Goal: Book appointment/travel/reservation

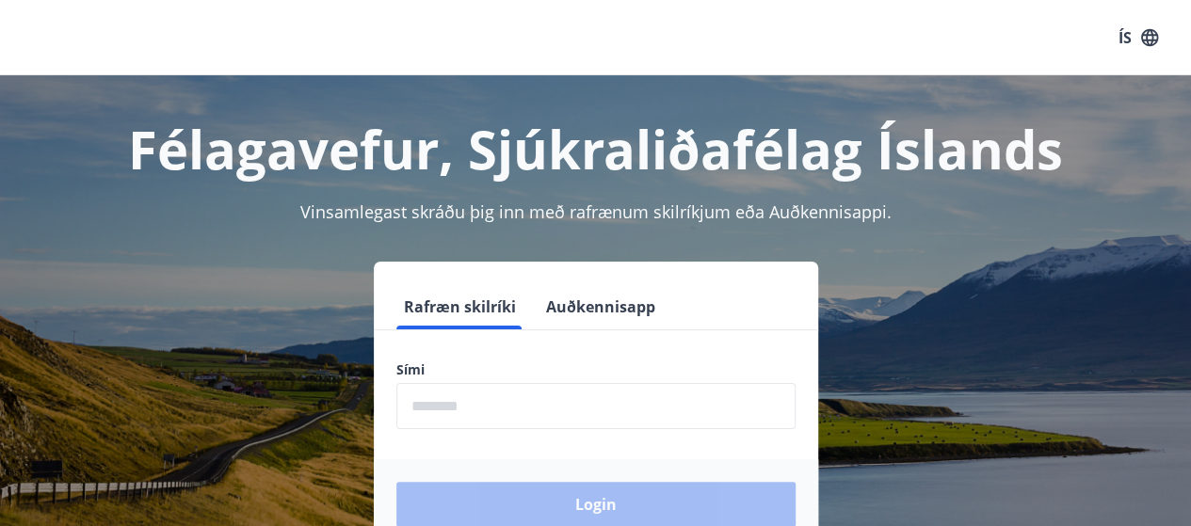
click at [469, 411] on input "phone" at bounding box center [595, 406] width 399 height 46
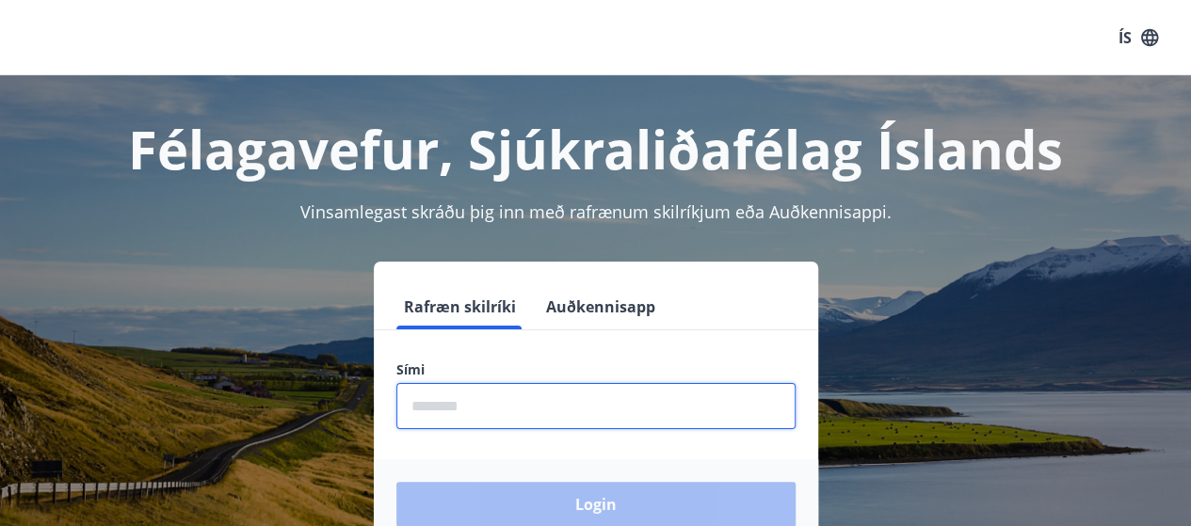
type input "********"
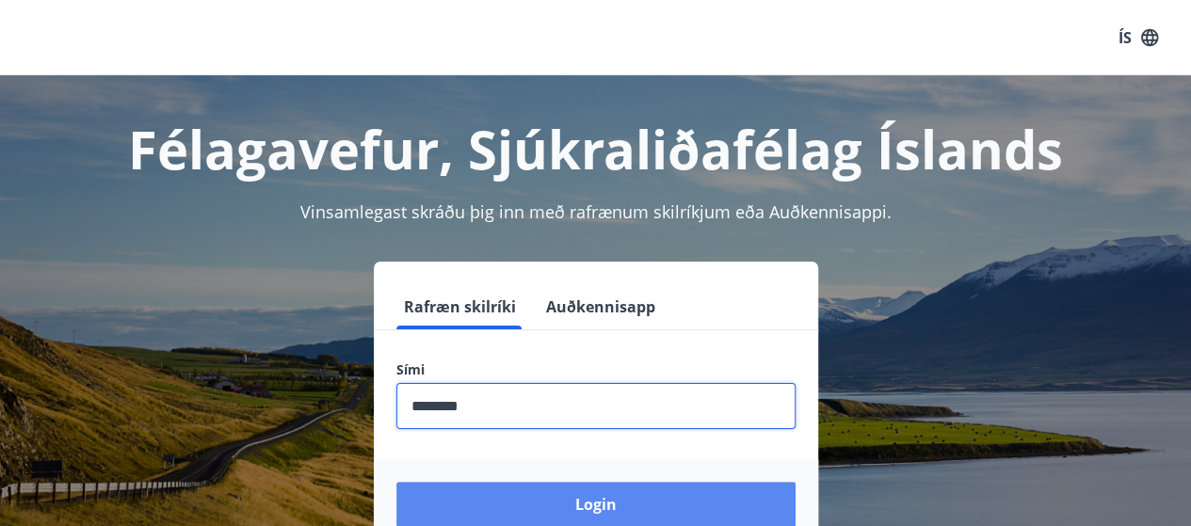
click at [521, 491] on button "Login" at bounding box center [595, 504] width 399 height 45
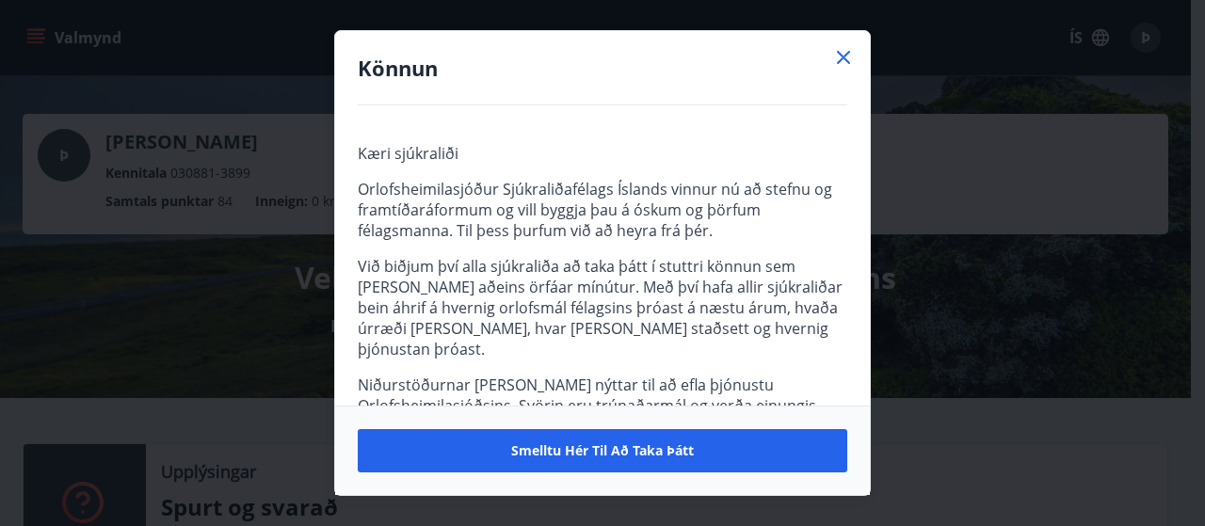
click at [803, 375] on p "Niðurstöðurnar verða nýttar til að efla þjónustu Orlofsheimilasjóðsins. Svörin …" at bounding box center [602, 406] width 489 height 62
click at [813, 350] on span "Kæri sjúkraliði Orlofsheimilasjóður Sjúkraliðafélags Íslands vinnur nú að stefn…" at bounding box center [602, 339] width 489 height 392
click at [799, 345] on span "Kæri sjúkraliði Orlofsheimilasjóður Sjúkraliðafélags Íslands vinnur nú að stefn…" at bounding box center [602, 339] width 489 height 392
click at [844, 54] on icon at bounding box center [843, 57] width 23 height 23
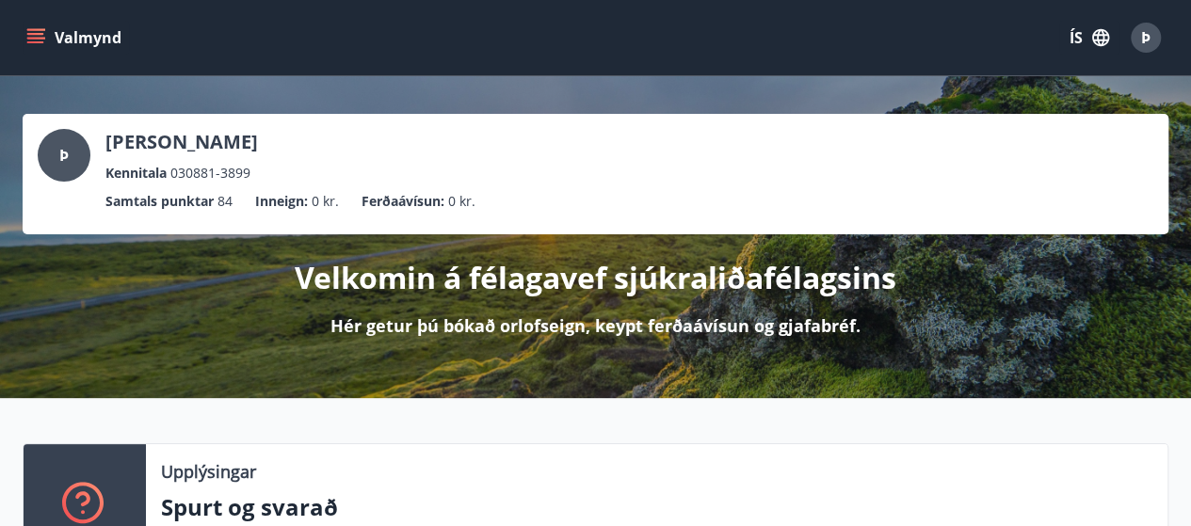
click at [34, 40] on icon "menu" at bounding box center [35, 37] width 19 height 19
click at [499, 88] on div "Þ Þórdís Guðbjörg Guðmundsdóttir Kennitala 030881-3899 Samtals punktar 84 Innei…" at bounding box center [595, 237] width 1191 height 322
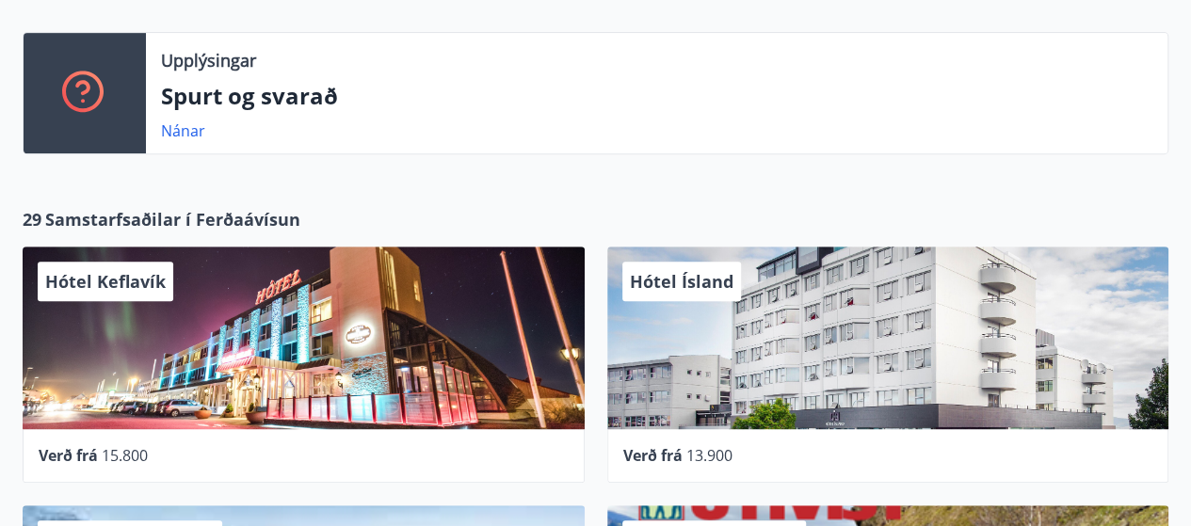
scroll to position [414, 0]
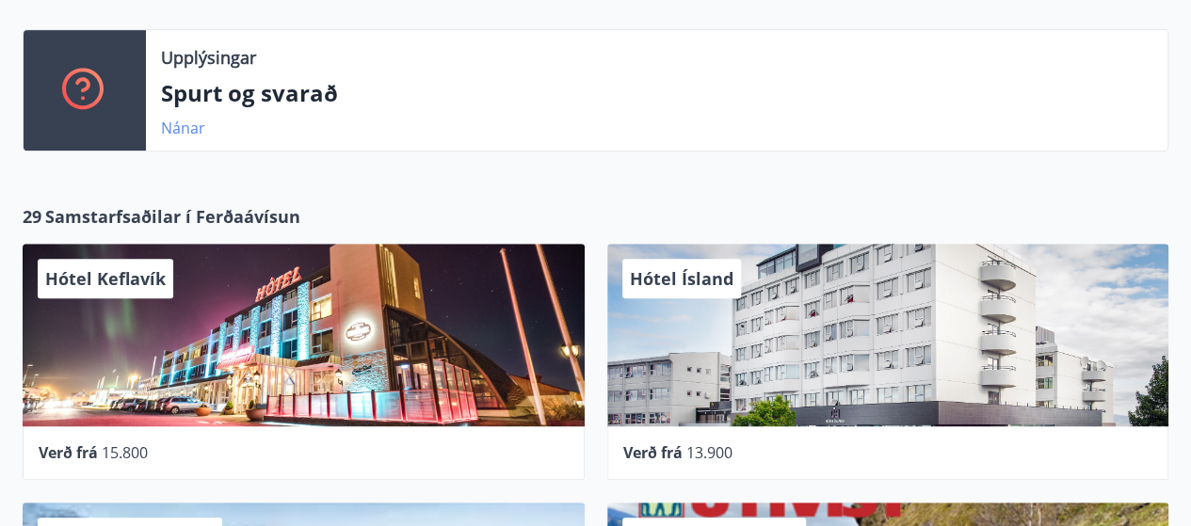
click at [173, 132] on link "Nánar" at bounding box center [183, 128] width 44 height 21
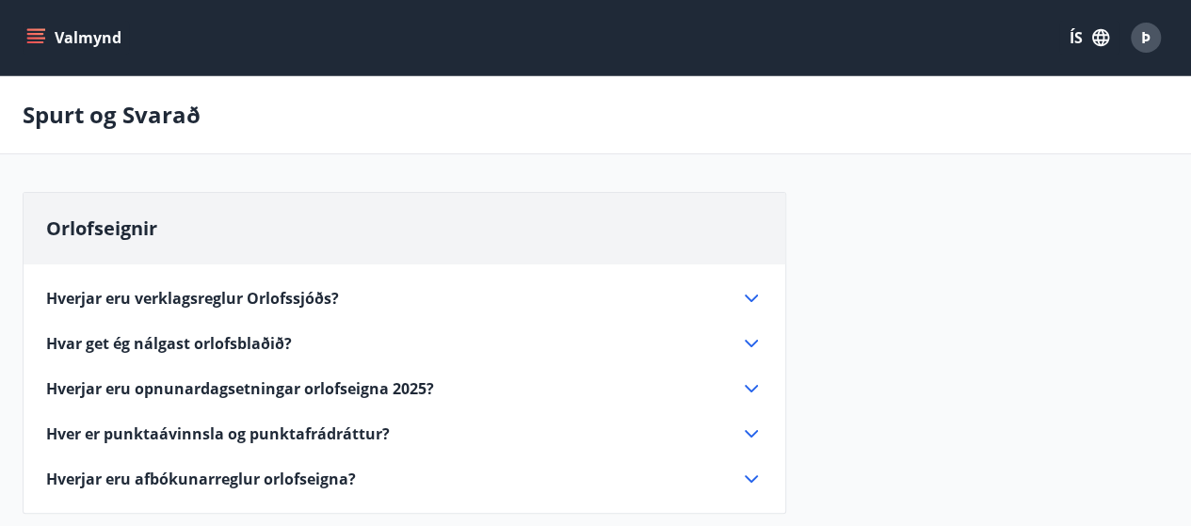
click at [109, 227] on span "Orlofseignir" at bounding box center [101, 228] width 111 height 25
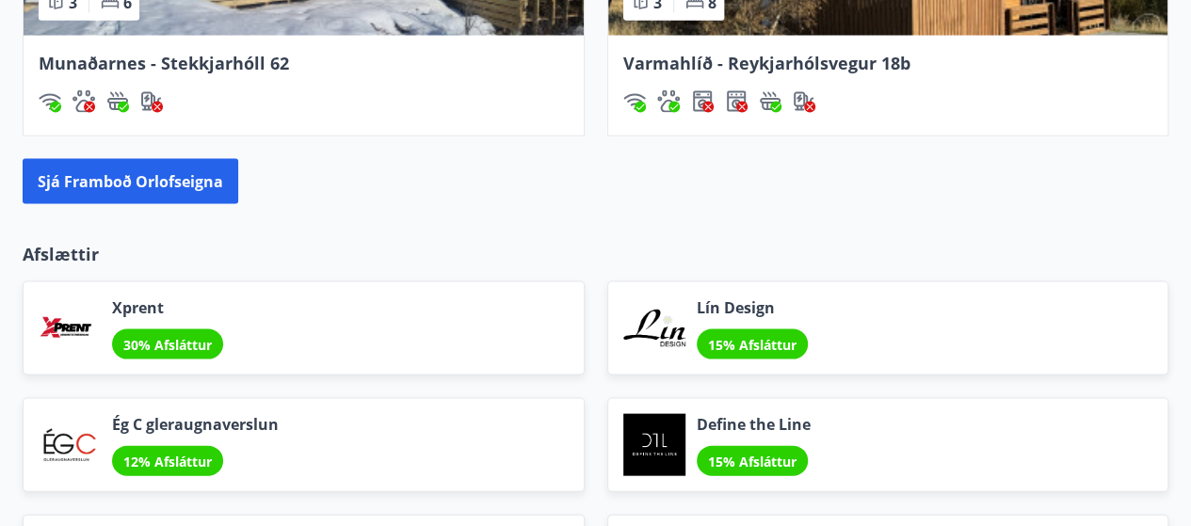
scroll to position [1883, 0]
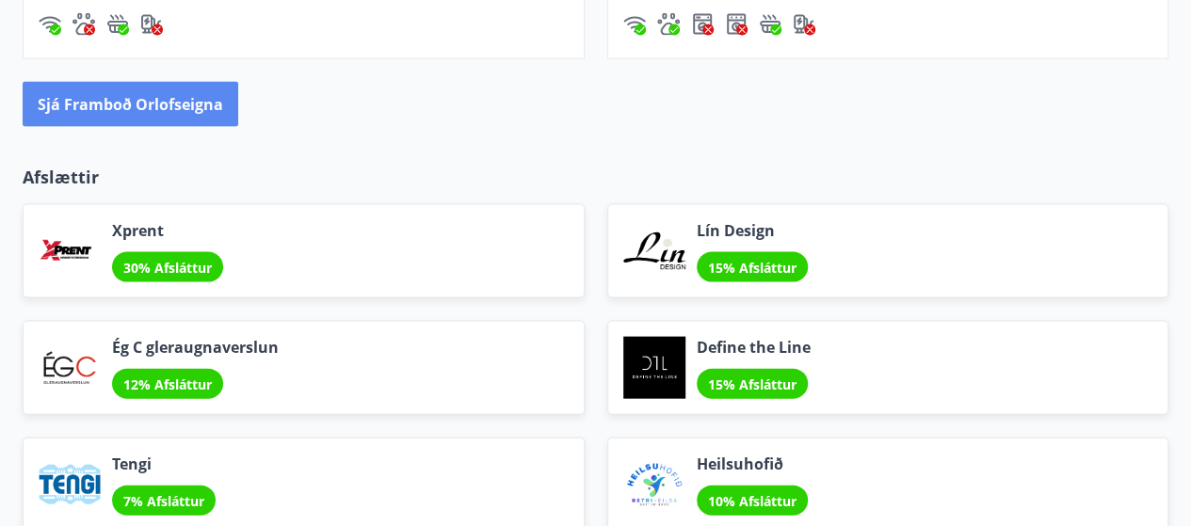
click at [168, 88] on button "Sjá framboð orlofseigna" at bounding box center [131, 104] width 216 height 45
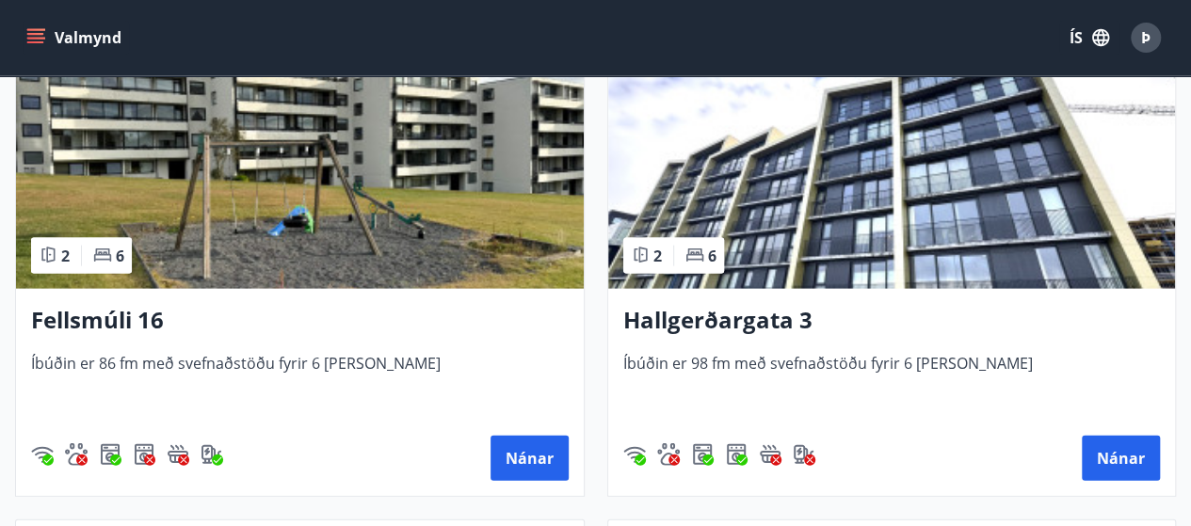
scroll to position [1937, 0]
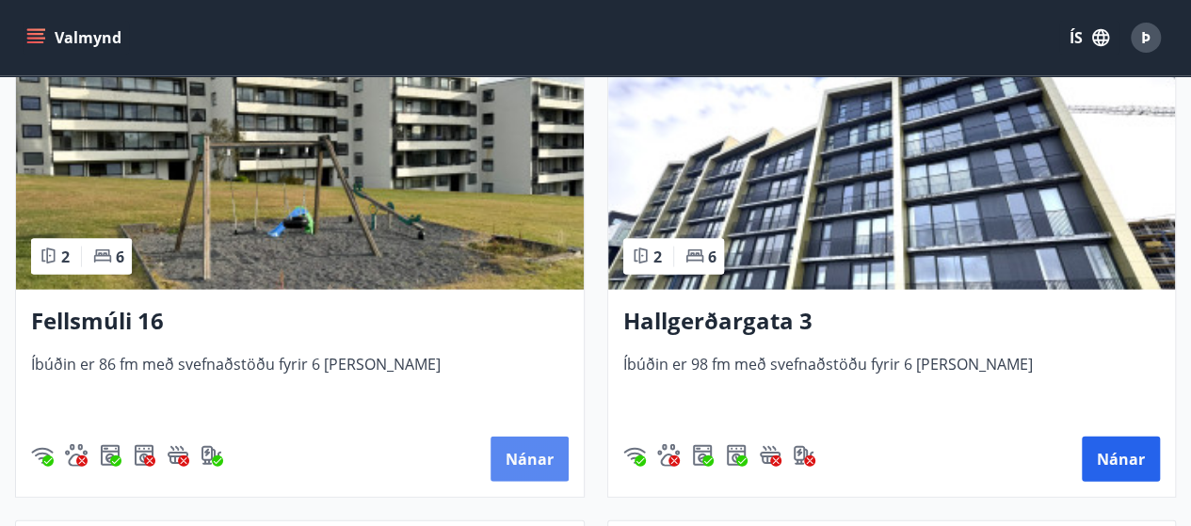
click at [537, 453] on button "Nánar" at bounding box center [529, 459] width 78 height 45
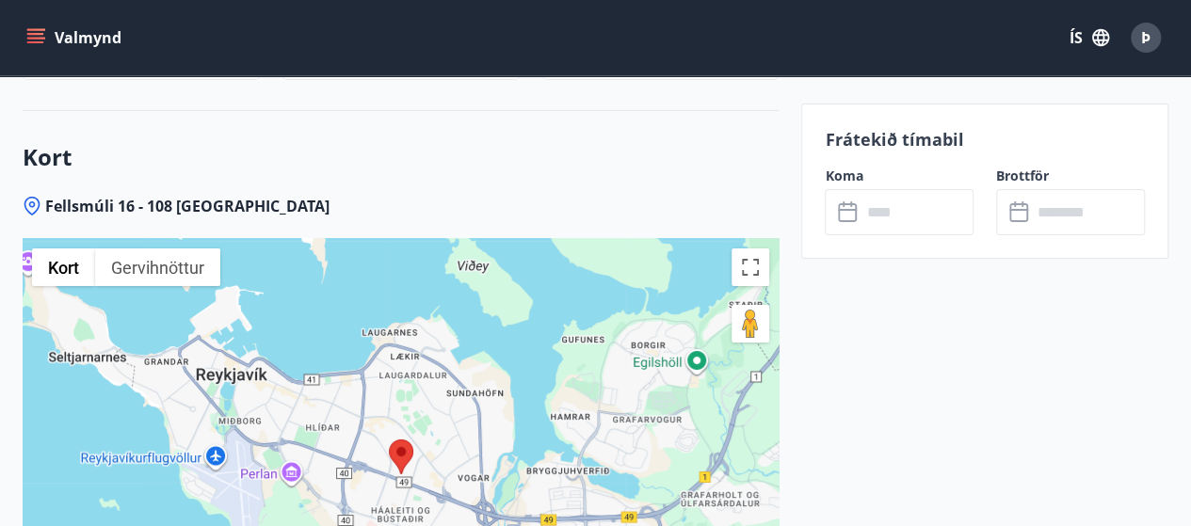
scroll to position [3088, 0]
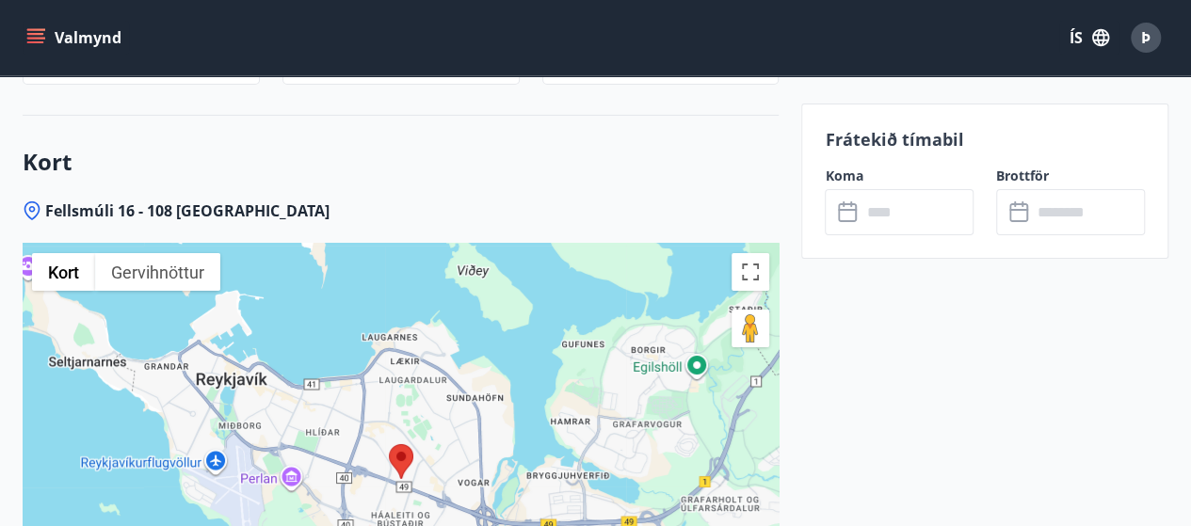
click at [866, 212] on input "text" at bounding box center [916, 212] width 113 height 46
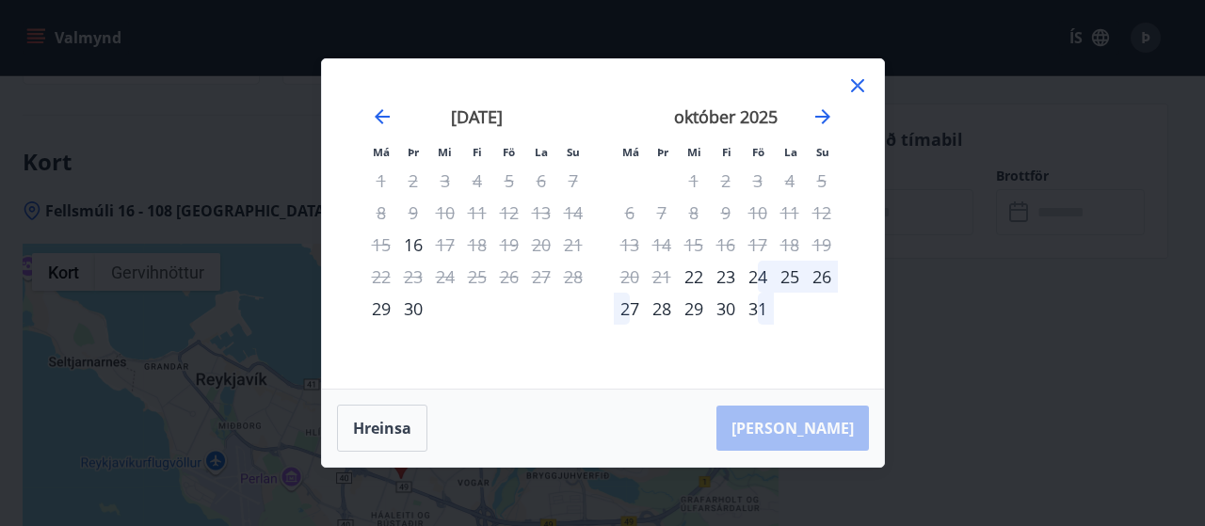
click at [760, 312] on div "31" at bounding box center [758, 309] width 32 height 32
click at [823, 120] on icon "Move forward to switch to the next month." at bounding box center [822, 116] width 23 height 23
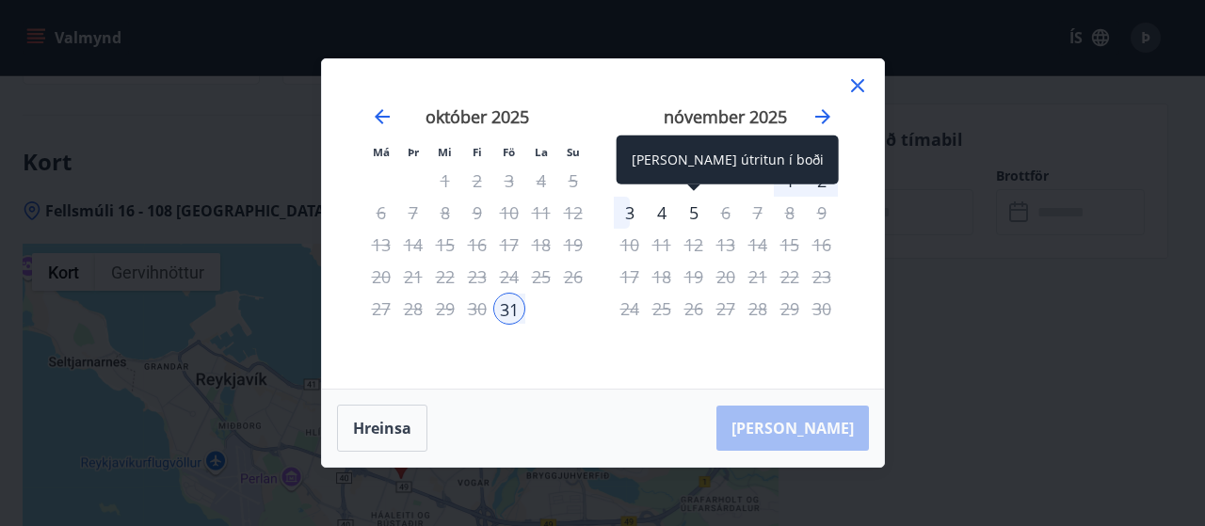
click at [689, 215] on div "5" at bounding box center [694, 213] width 32 height 32
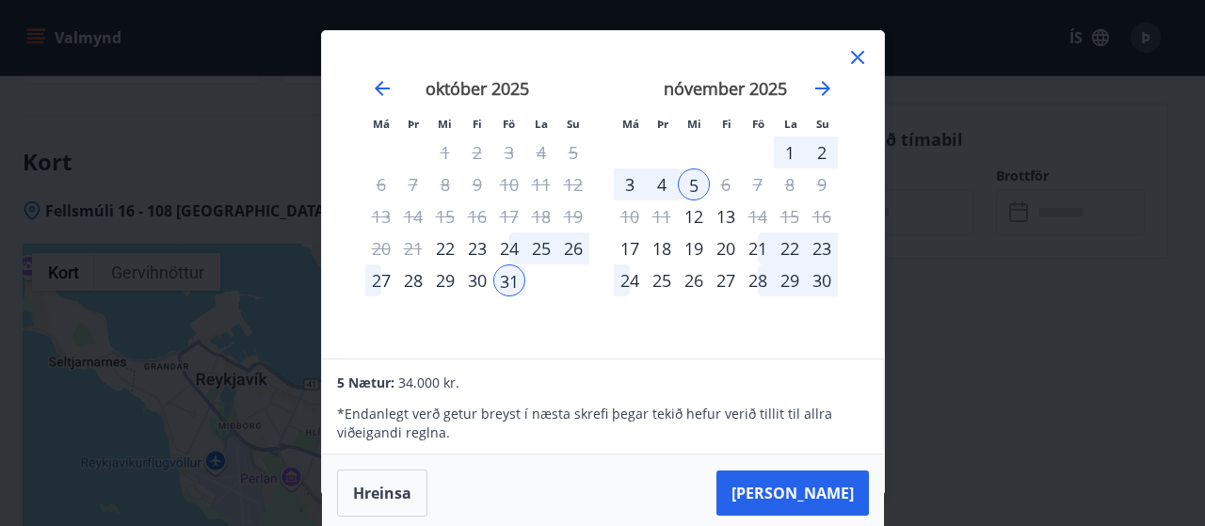
click at [698, 363] on div "5 Nætur: 34.000 kr. * Endanlegt verð getur breyst í næsta skrefi þegar tekið he…" at bounding box center [602, 407] width 561 height 95
click at [693, 342] on div "Má Þr Mi Fi Fö La Su Má Þr Mi Fi Fö La Su september 2025 1 2 3 4 5 6 7 8 9 10 1…" at bounding box center [603, 195] width 562 height 328
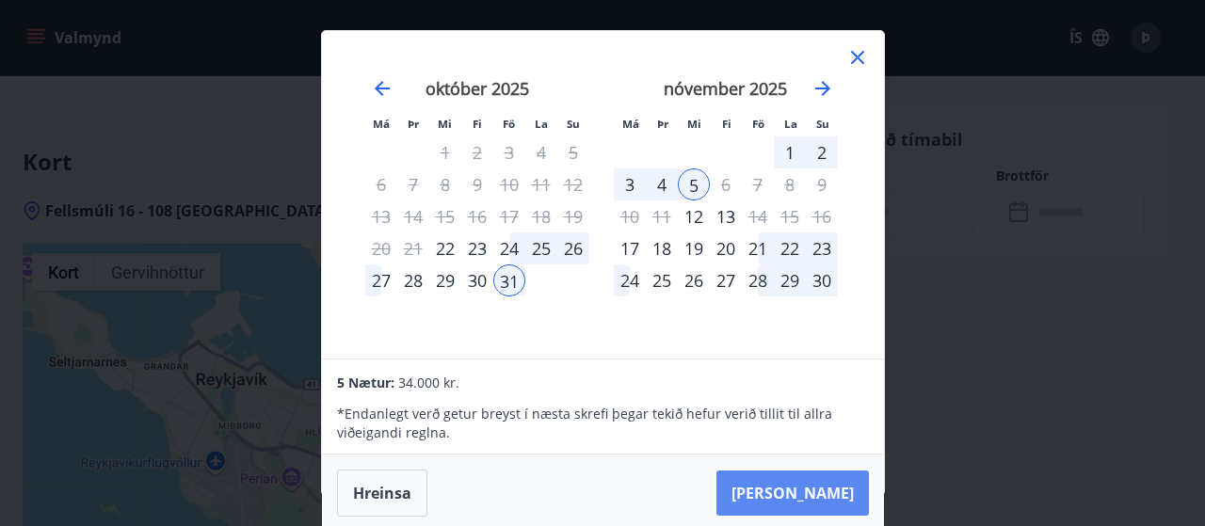
click at [806, 489] on button "Taka Frá" at bounding box center [792, 493] width 152 height 45
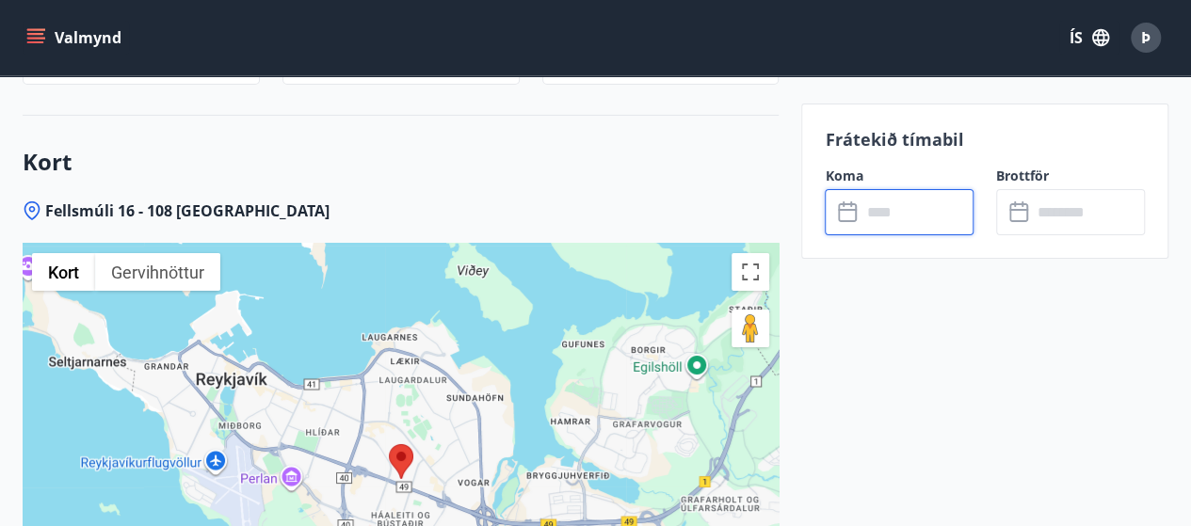
type input "******"
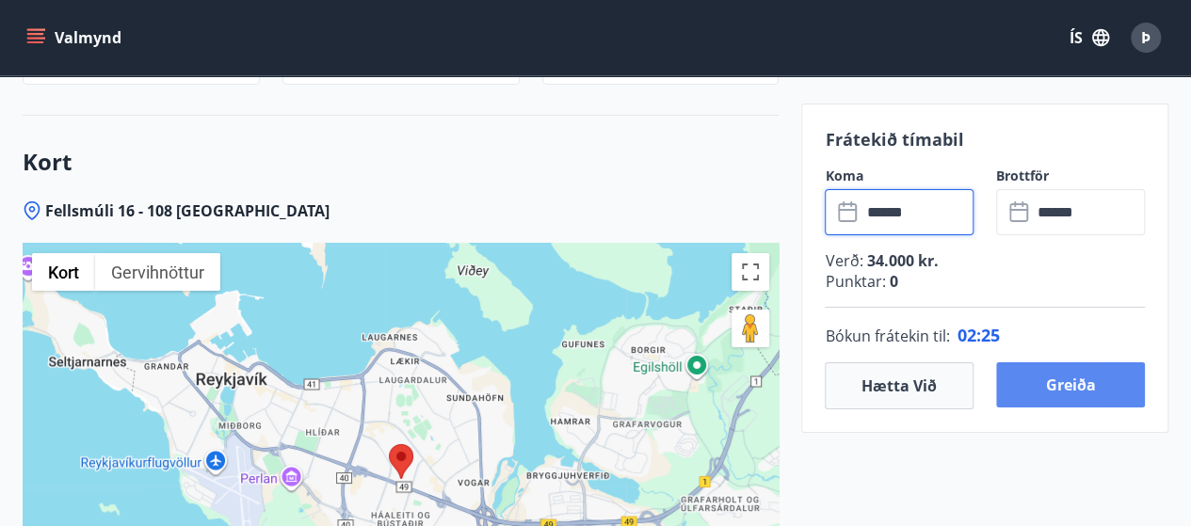
click at [1044, 377] on button "Greiða" at bounding box center [1070, 384] width 149 height 45
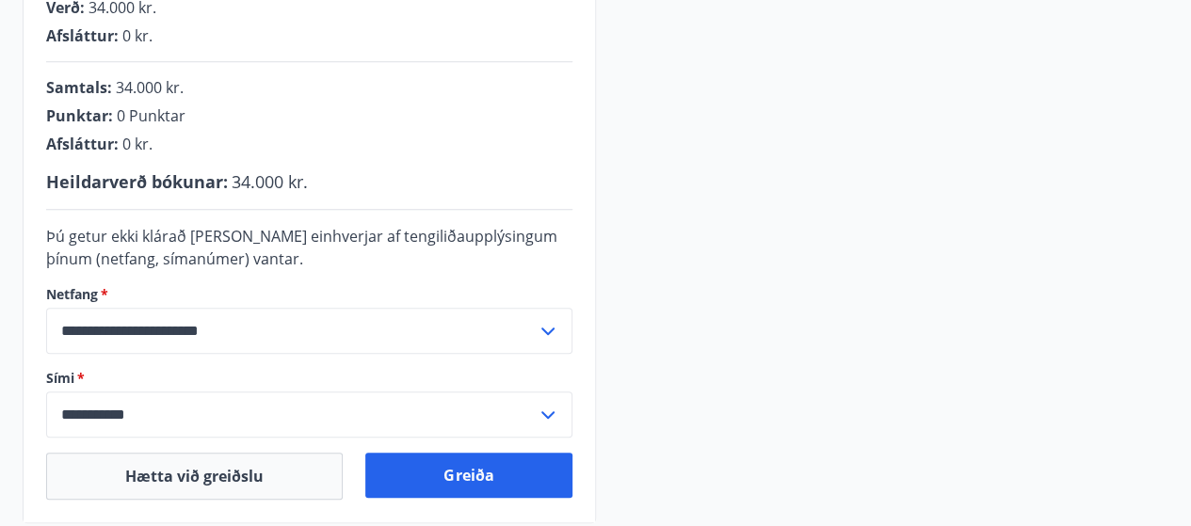
scroll to position [720, 0]
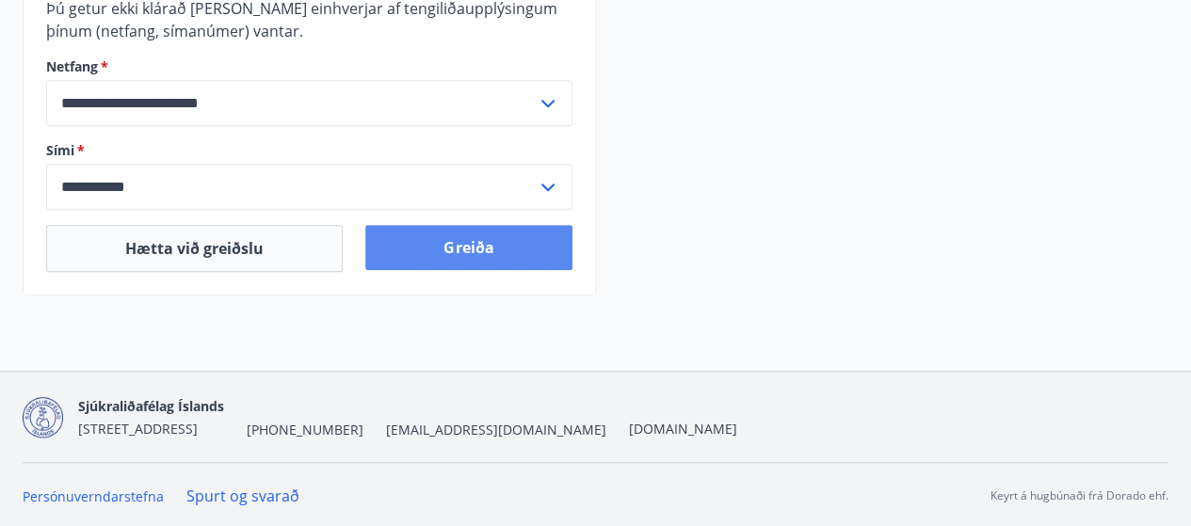
click at [502, 246] on button "Greiða" at bounding box center [468, 247] width 206 height 45
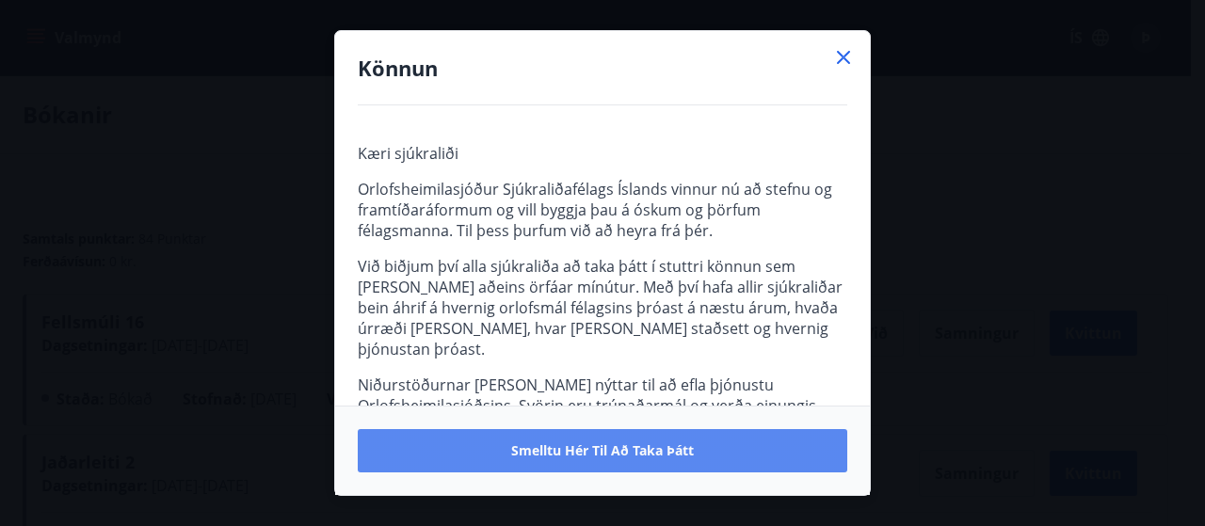
click at [627, 446] on span "Smelltu hér til að taka þátt" at bounding box center [602, 450] width 183 height 19
